Goal: Check status

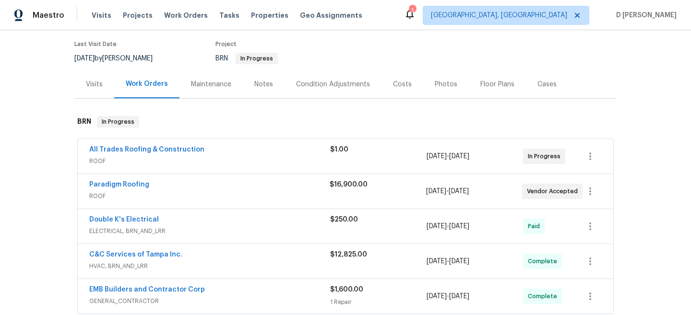
scroll to position [76, 0]
click at [171, 192] on span "ROOF" at bounding box center [209, 196] width 241 height 10
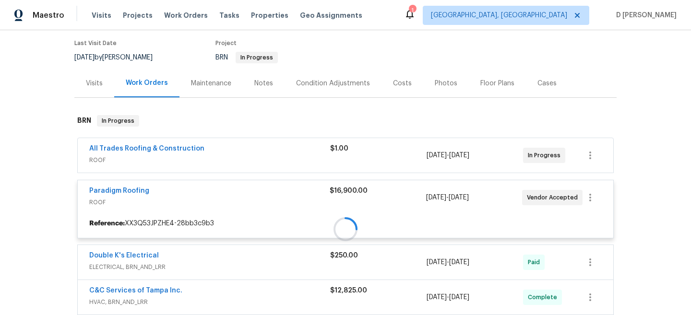
scroll to position [126, 0]
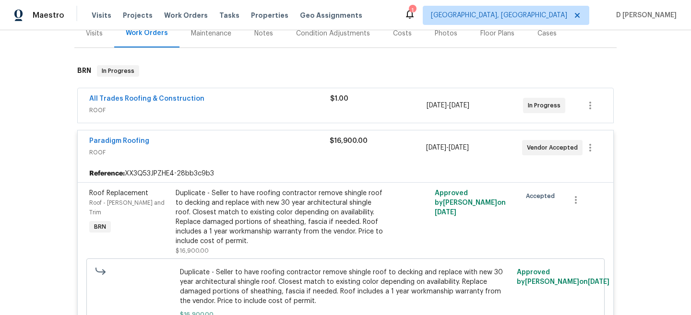
click at [231, 107] on span "ROOF" at bounding box center [209, 111] width 241 height 10
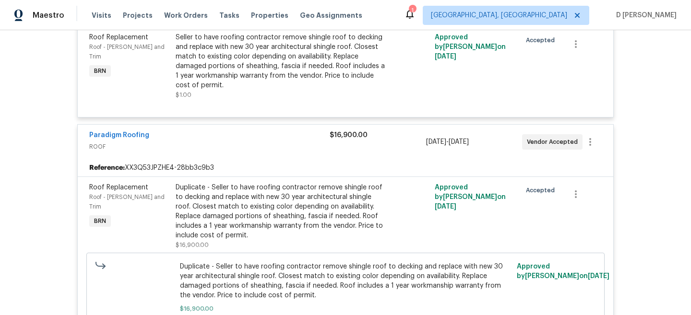
scroll to position [0, 0]
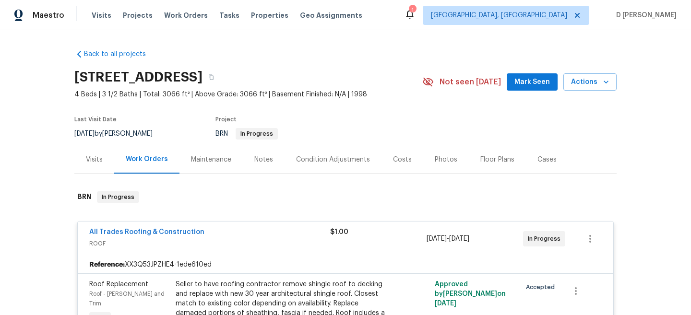
click at [92, 165] on div "Visits" at bounding box center [94, 159] width 40 height 28
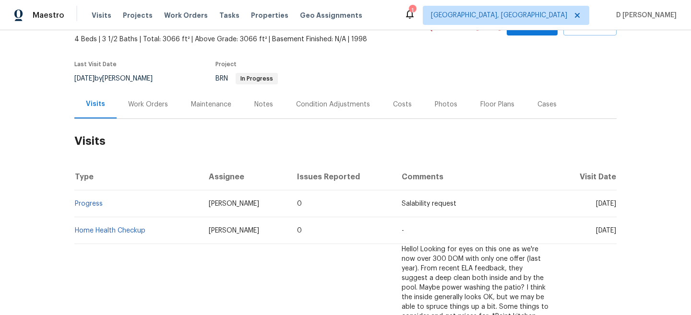
scroll to position [56, 0]
click at [157, 106] on div "Work Orders" at bounding box center [148, 104] width 40 height 10
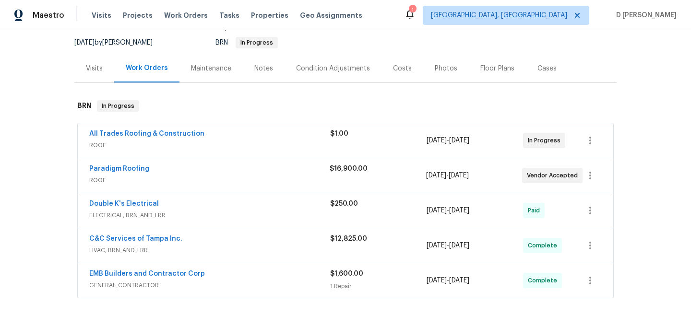
scroll to position [108, 0]
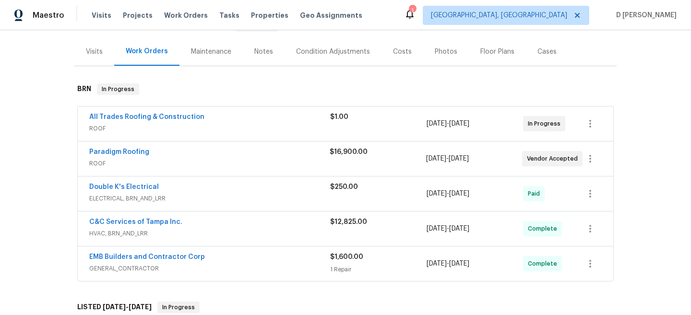
click at [87, 51] on div "Visits" at bounding box center [94, 52] width 17 height 10
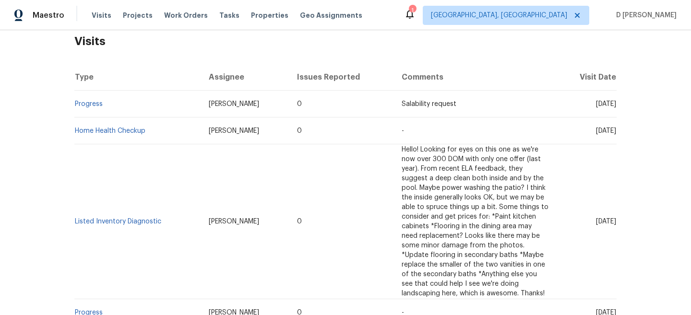
scroll to position [157, 0]
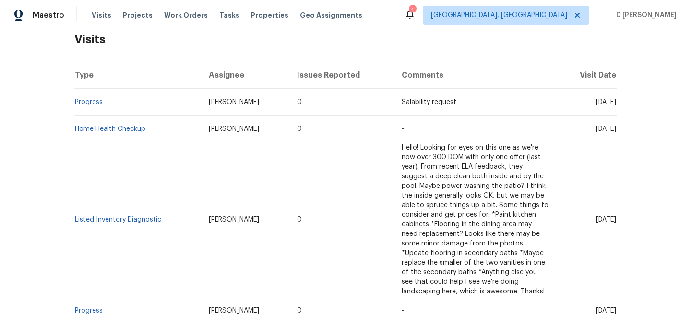
drag, startPoint x: 580, startPoint y: 129, endPoint x: 599, endPoint y: 129, distance: 19.7
click at [599, 129] on span "[DATE]" at bounding box center [606, 129] width 20 height 7
copy span "[DATE]"
